Goal: Task Accomplishment & Management: Complete application form

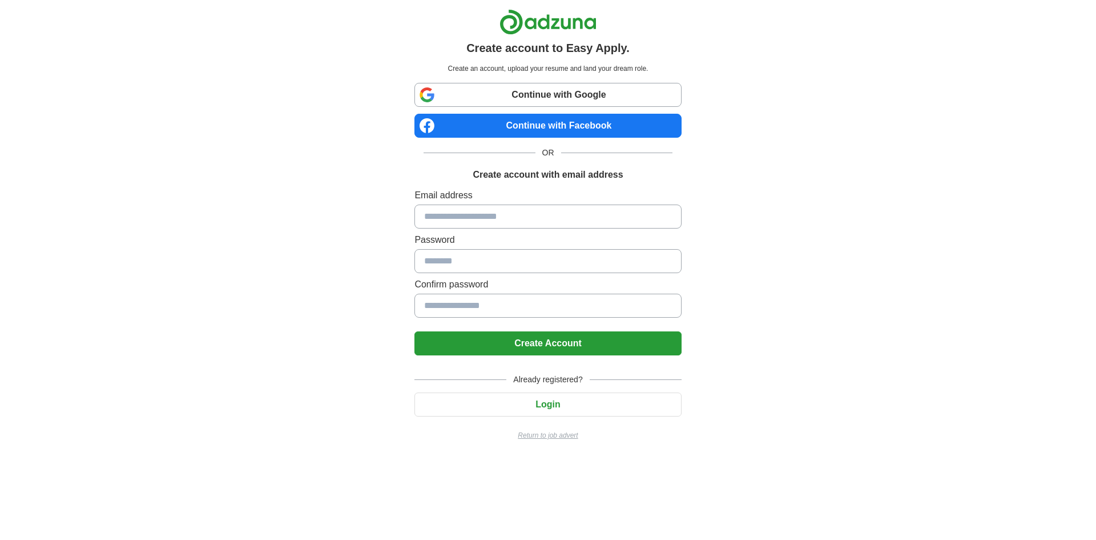
click at [619, 220] on input at bounding box center [547, 216] width 267 height 24
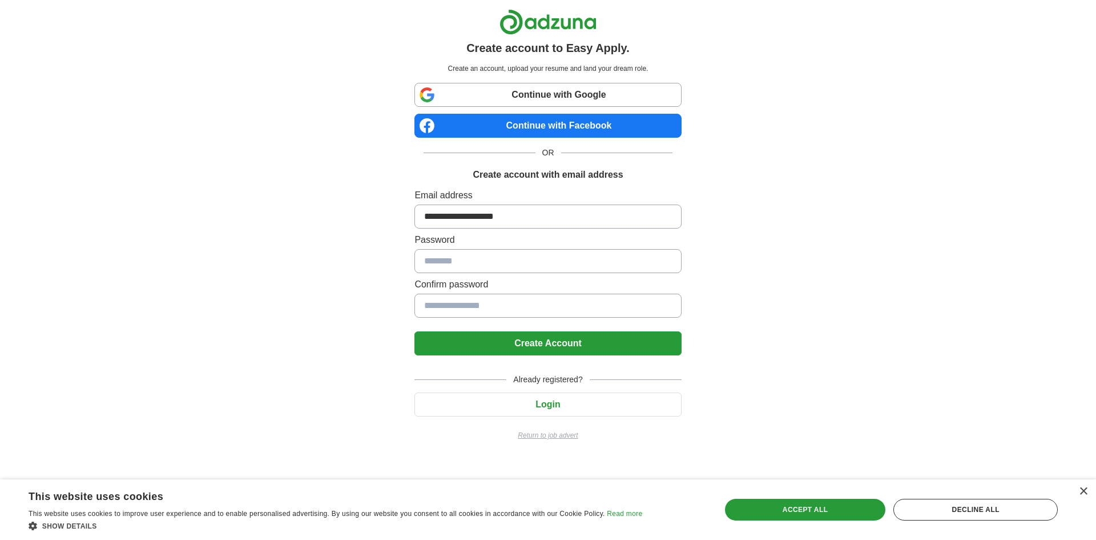
type input "**********"
click at [599, 349] on button "Create Account" at bounding box center [547, 343] width 267 height 24
click at [596, 345] on button "Create Account" at bounding box center [547, 343] width 267 height 24
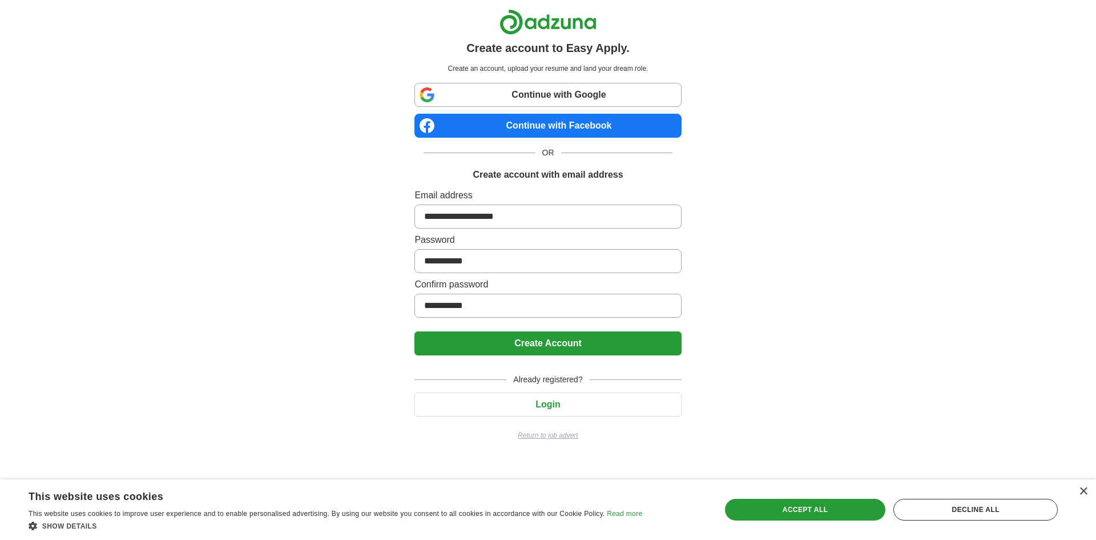
click at [596, 345] on button "Create Account" at bounding box center [547, 343] width 267 height 24
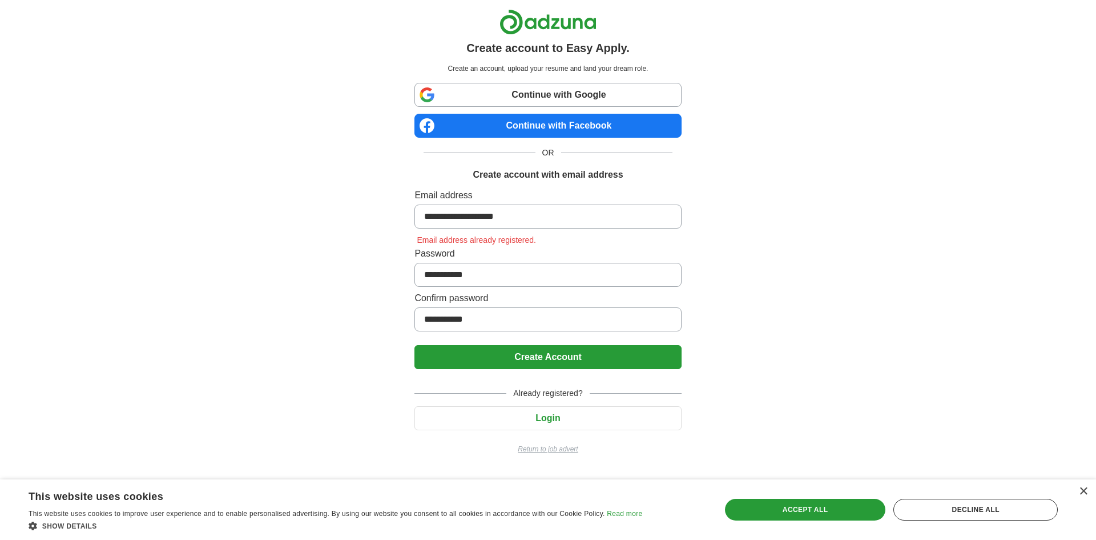
click at [596, 345] on button "Create Account" at bounding box center [547, 357] width 267 height 24
click at [776, 509] on div "Accept all" at bounding box center [805, 509] width 161 height 22
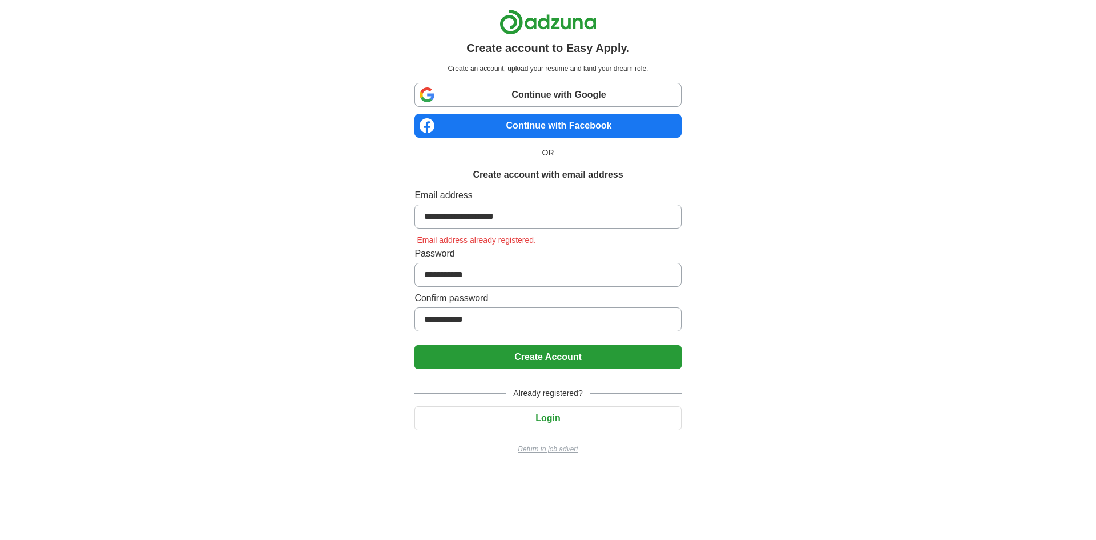
click at [563, 355] on button "Create Account" at bounding box center [547, 357] width 267 height 24
click at [607, 86] on link "Continue with Google" at bounding box center [547, 95] width 267 height 24
